Goal: Transaction & Acquisition: Purchase product/service

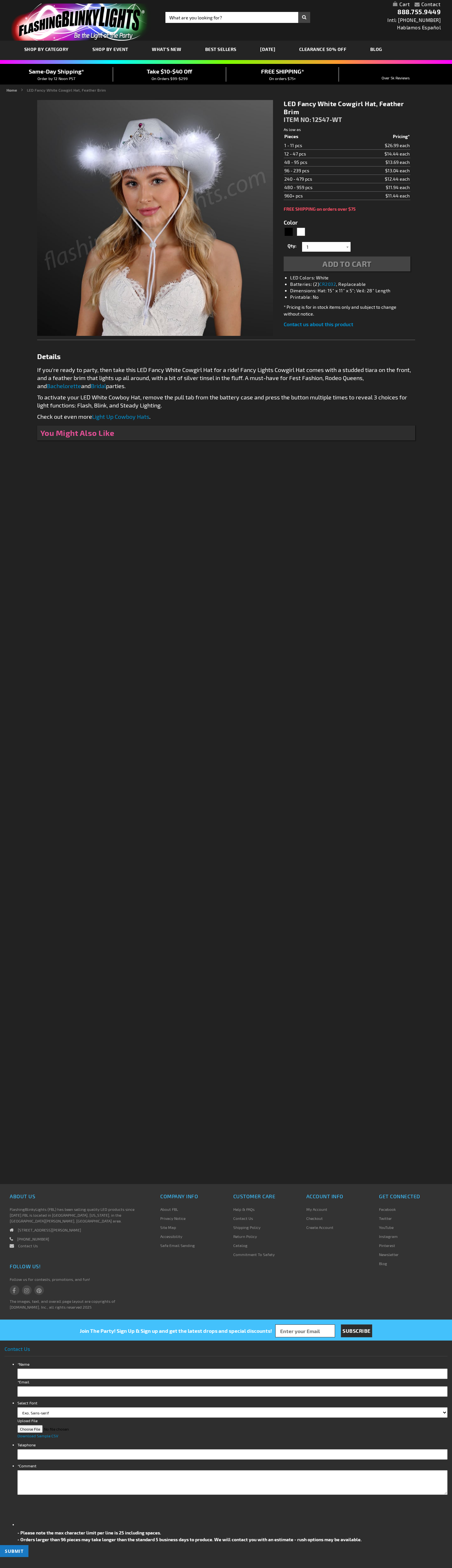
type input "5646"
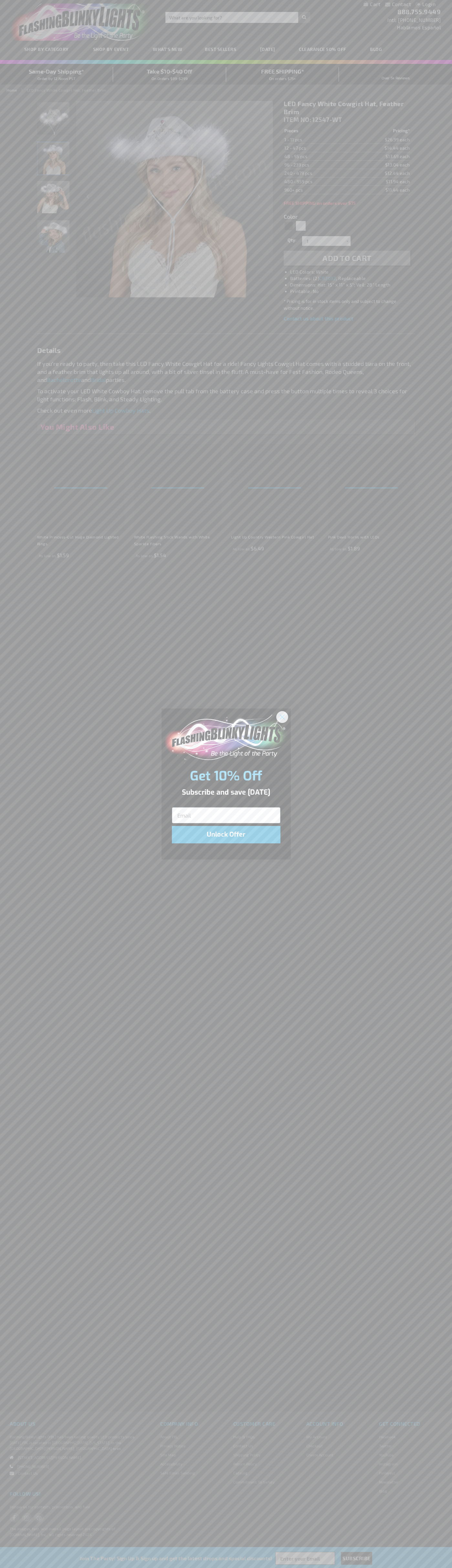
click at [282, 716] on icon "Close dialog" at bounding box center [281, 716] width 4 height 4
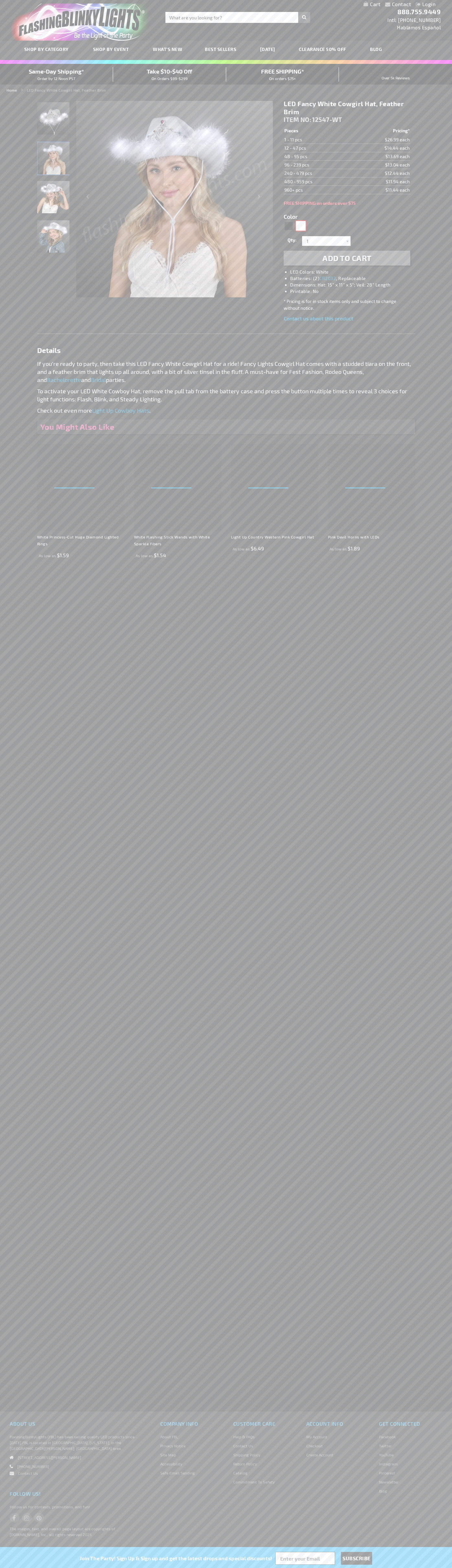
click at [300, 226] on div "White" at bounding box center [301, 226] width 10 height 10
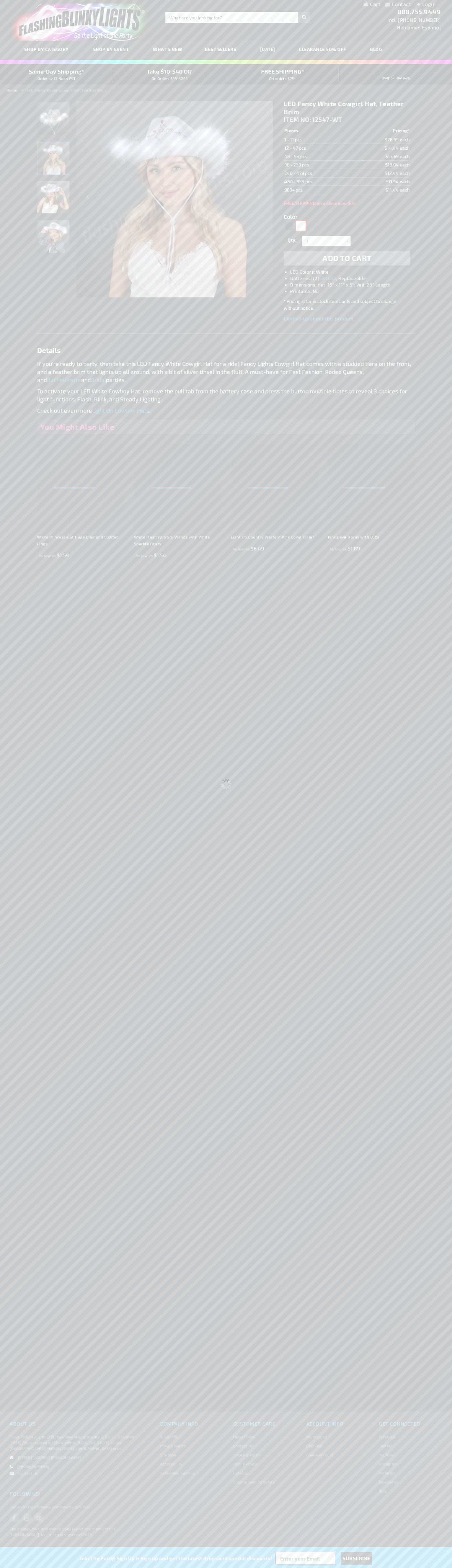
select select
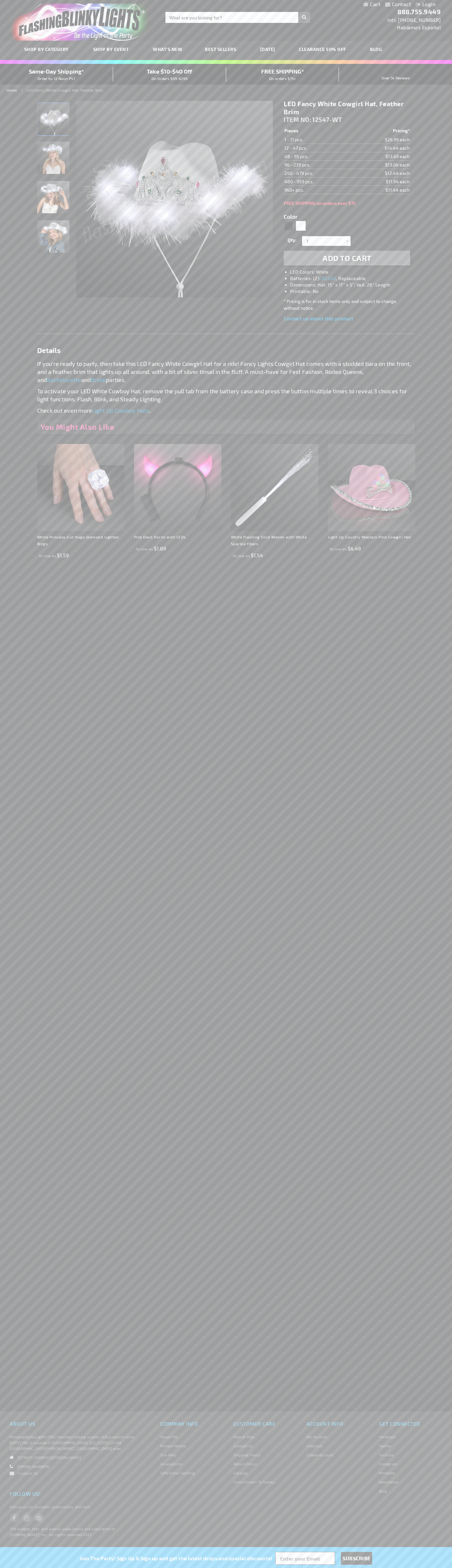
click at [347, 258] on span "Add to Cart" at bounding box center [347, 257] width 49 height 9
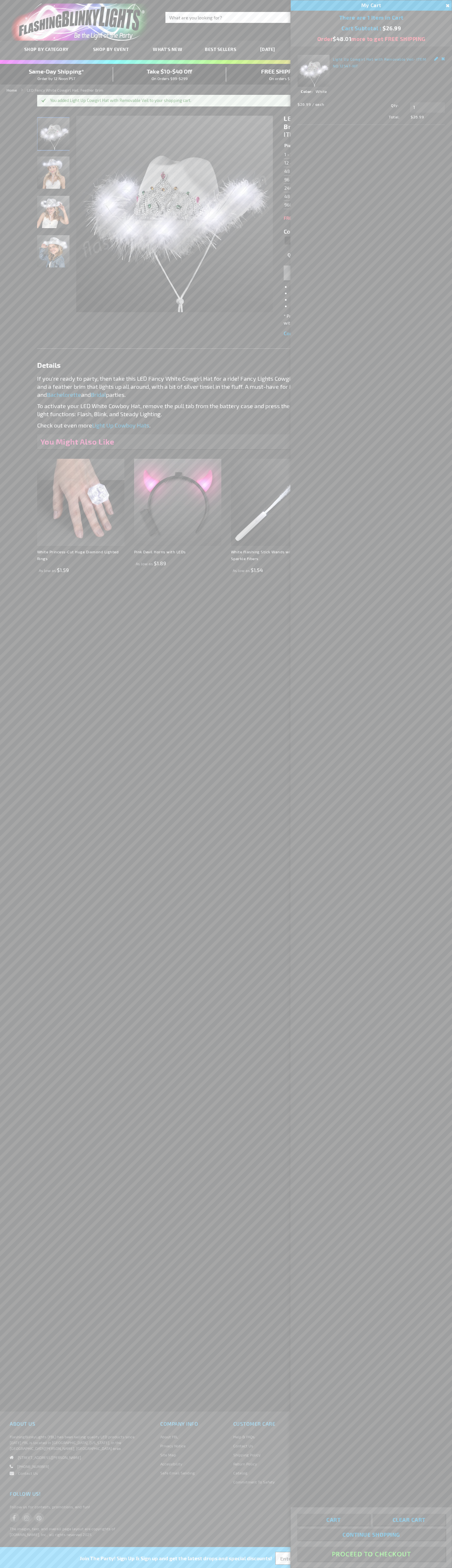
click at [371, 1554] on button "Proceed To Checkout" at bounding box center [371, 1554] width 148 height 15
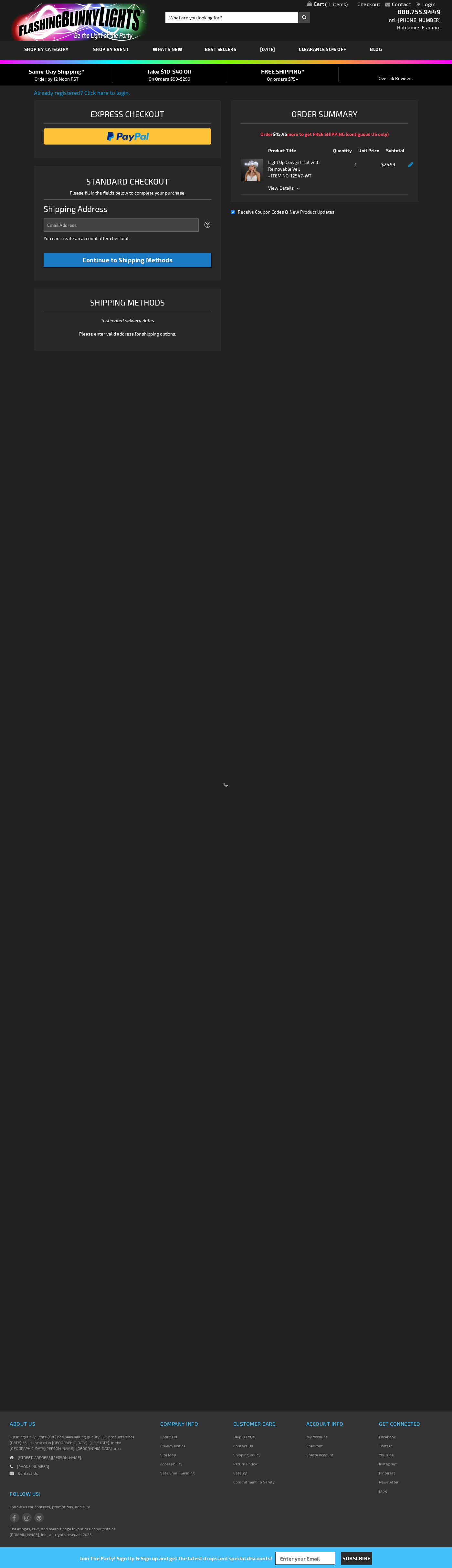
select select "US"
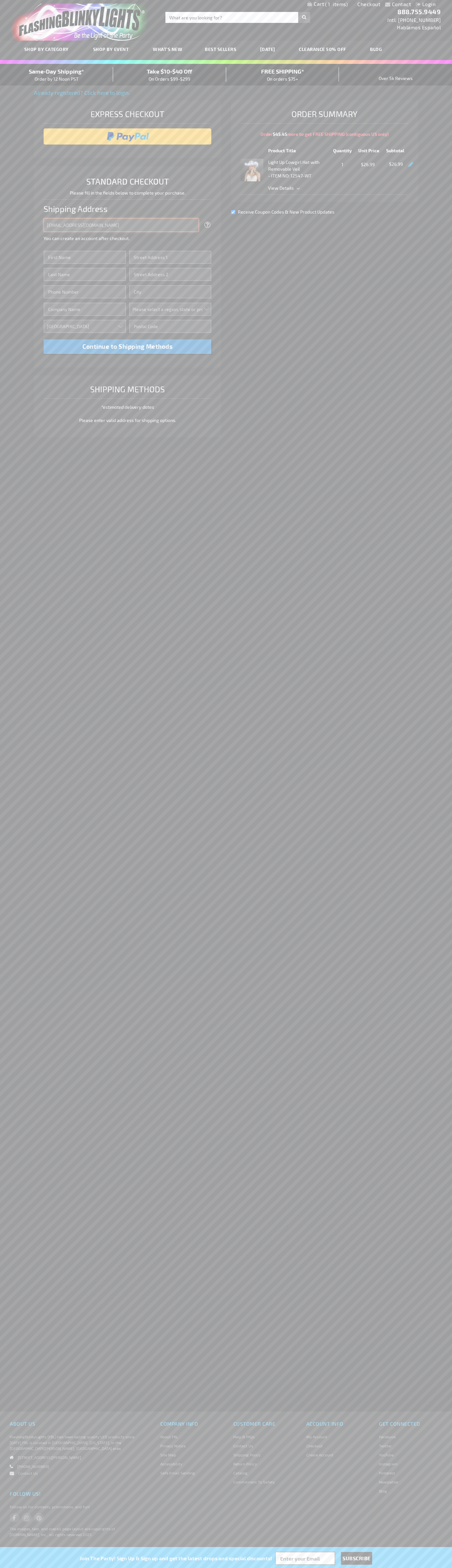
type input "johnsmith005@storebotmail.joonix.net"
type input "John"
type input "201 Colorado St"
type input "First floor"
type input "austin"
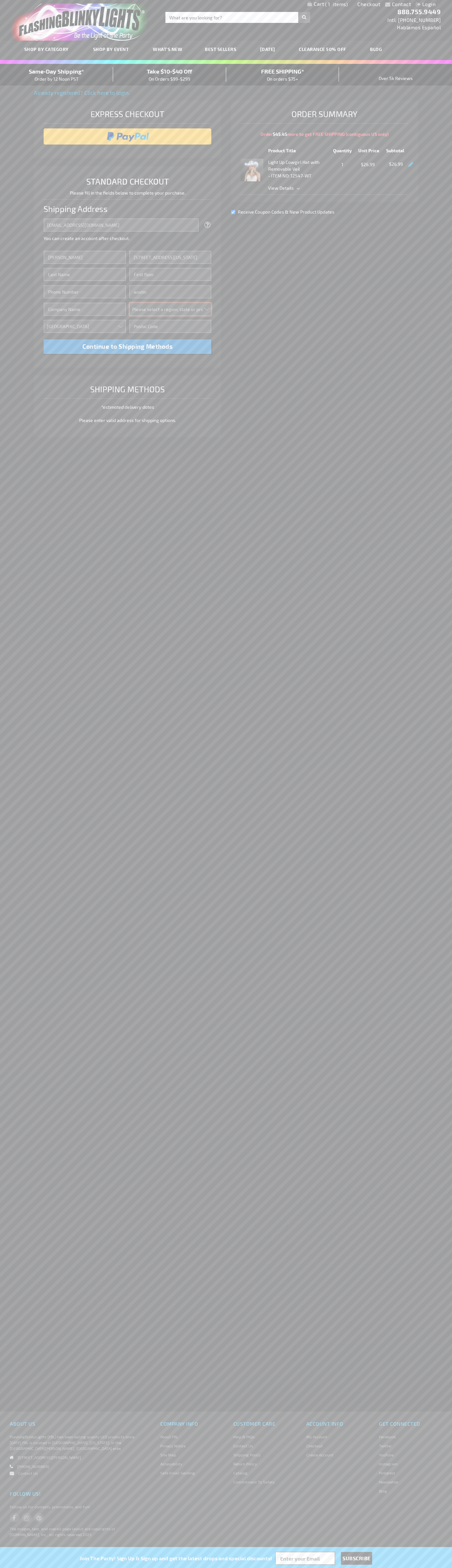
select select "57"
type input "78701"
type input "Smith"
type input "6502530000"
type input "John Smith"
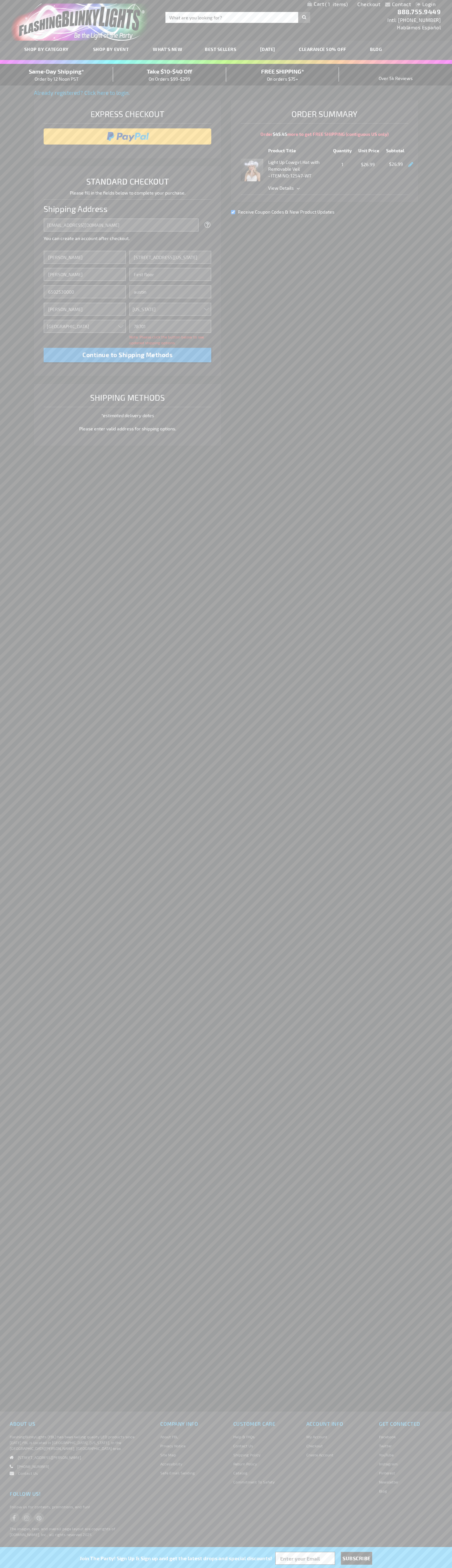
click at [57, 75] on div "Same-Day Shipping* Order by 12 Noon PST" at bounding box center [57, 74] width 113 height 15
click at [127, 136] on input "image" at bounding box center [127, 136] width 161 height 13
